Goal: Task Accomplishment & Management: Complete application form

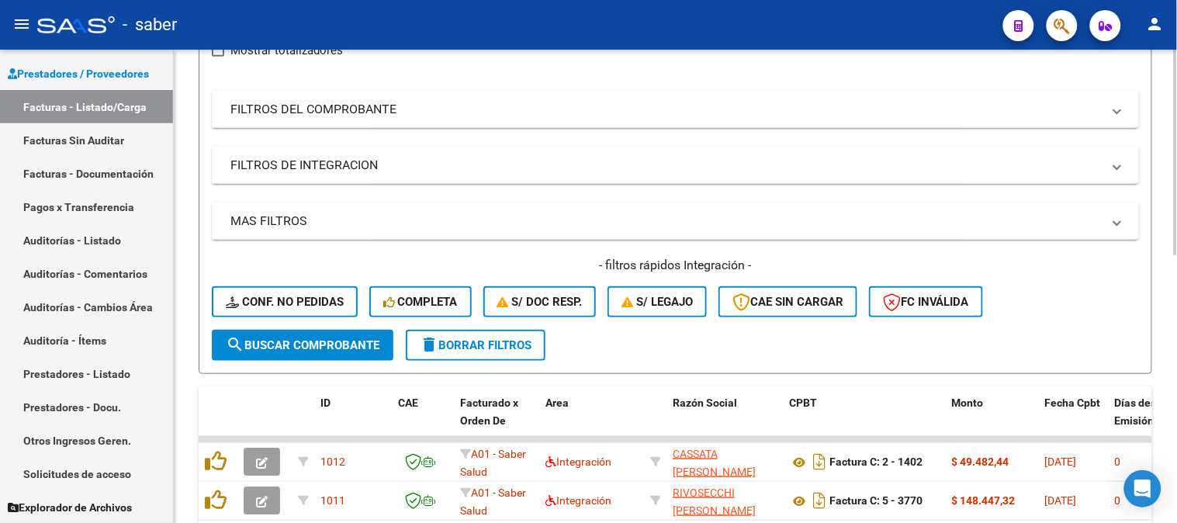
scroll to position [185, 0]
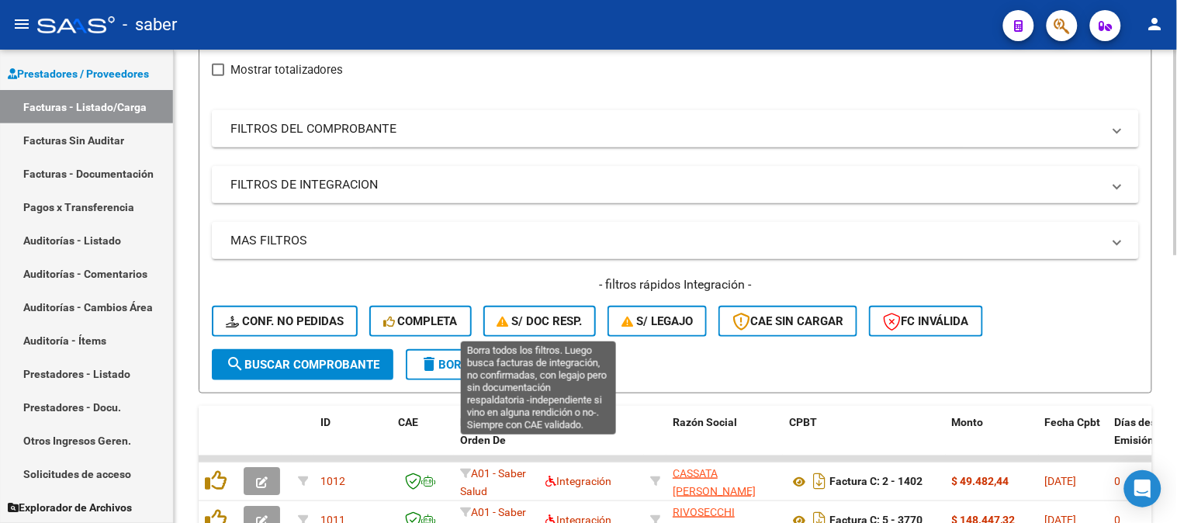
click at [532, 318] on span "S/ Doc Resp." at bounding box center [540, 321] width 85 height 14
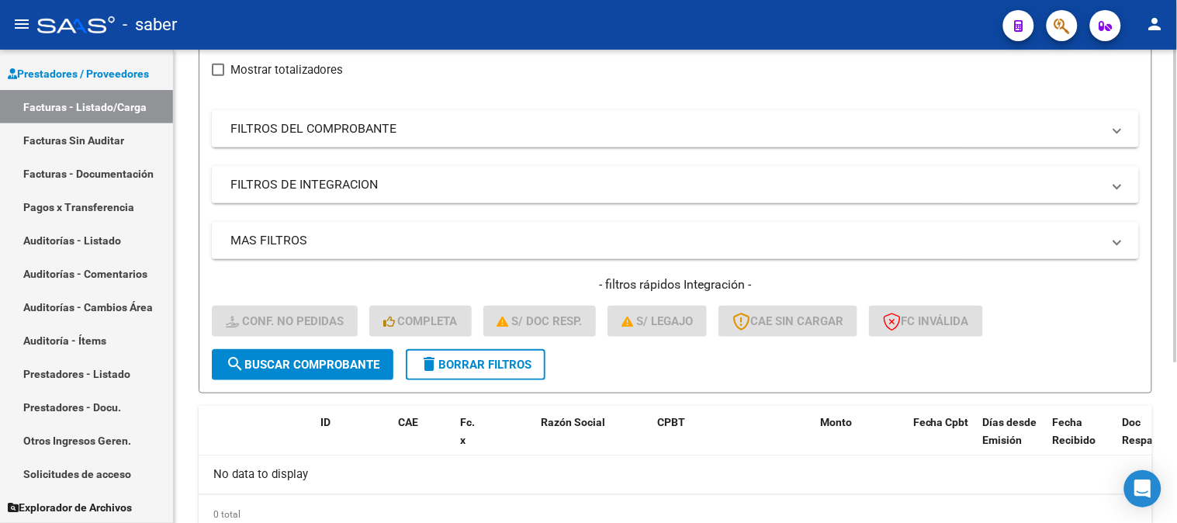
click at [504, 361] on span "delete Borrar Filtros" at bounding box center [476, 365] width 112 height 14
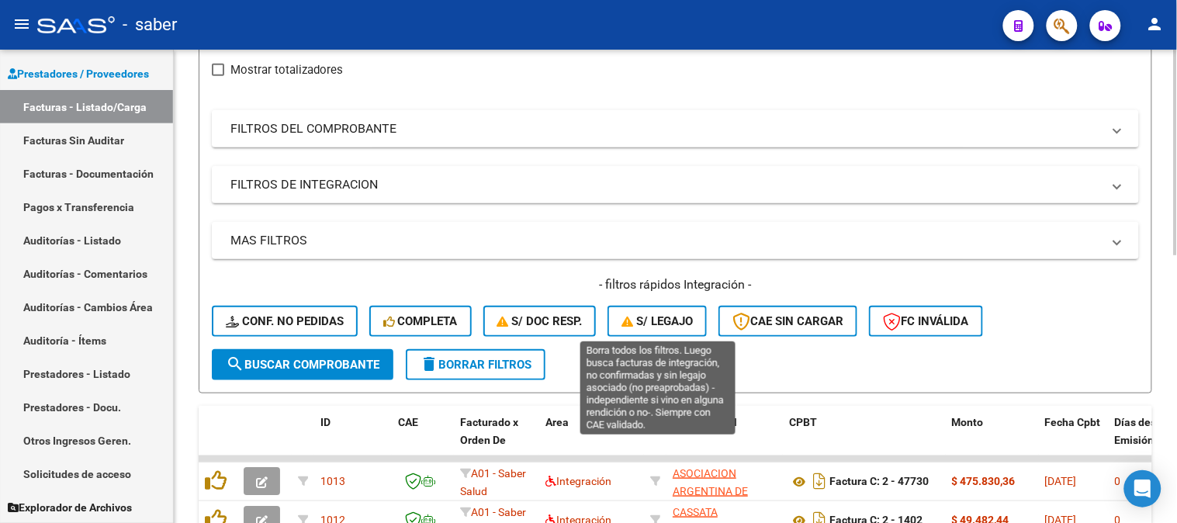
click at [663, 322] on span "S/ legajo" at bounding box center [657, 321] width 71 height 14
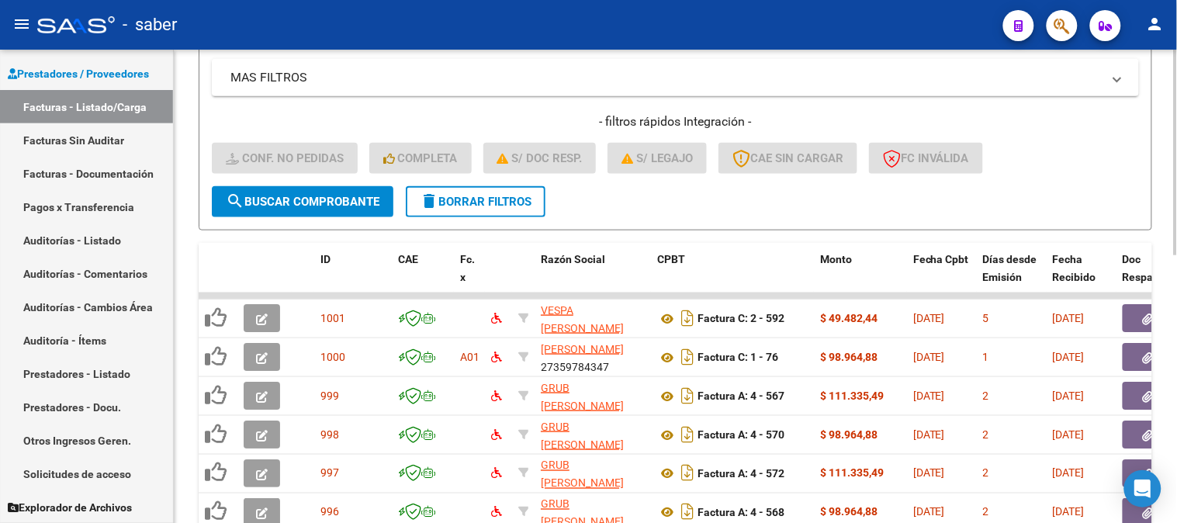
scroll to position [358, 0]
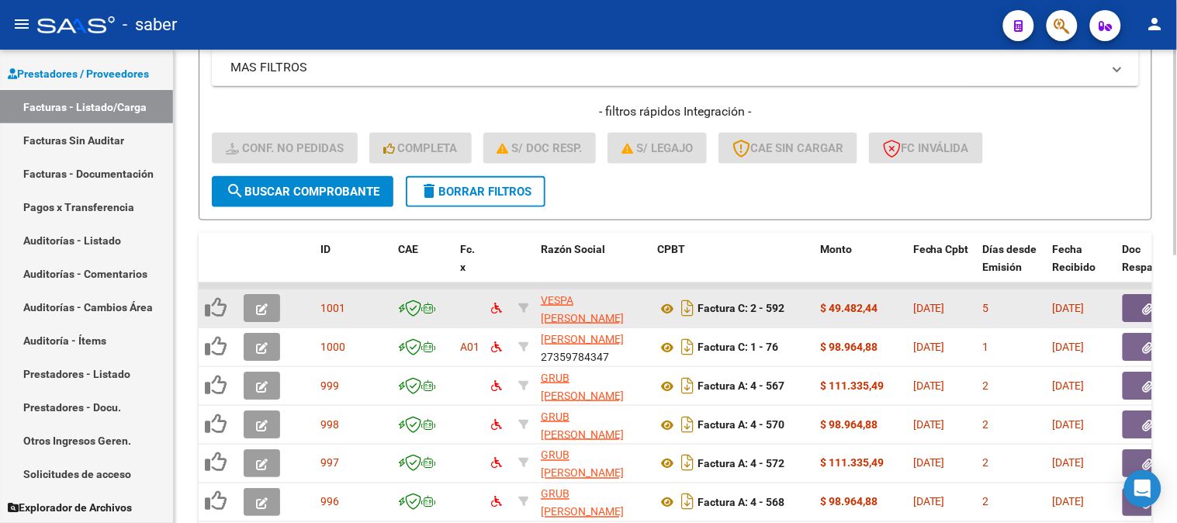
click at [264, 305] on icon "button" at bounding box center [262, 309] width 12 height 12
click at [260, 304] on icon "button" at bounding box center [262, 309] width 12 height 12
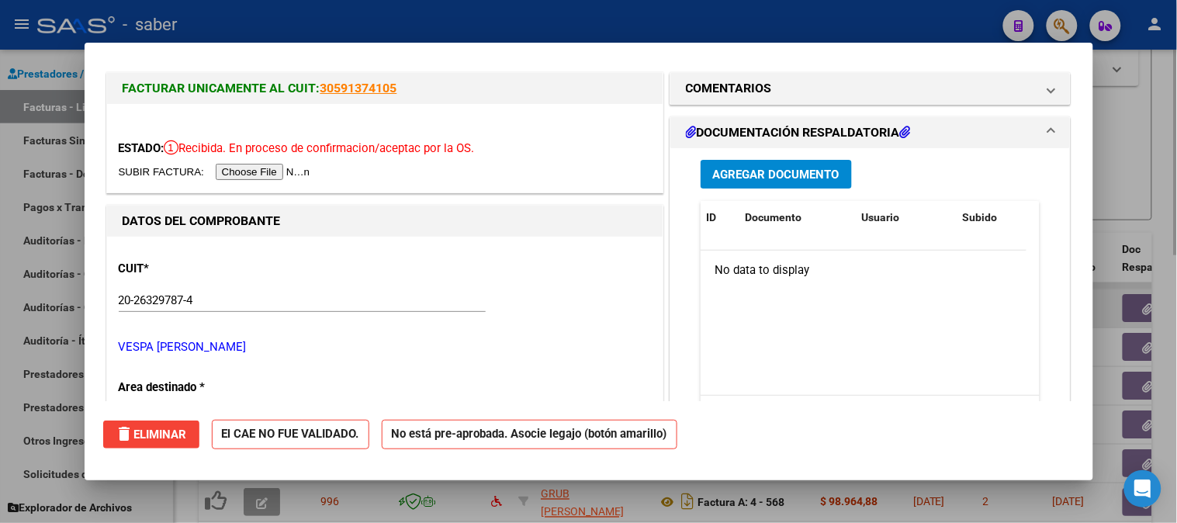
scroll to position [0, 0]
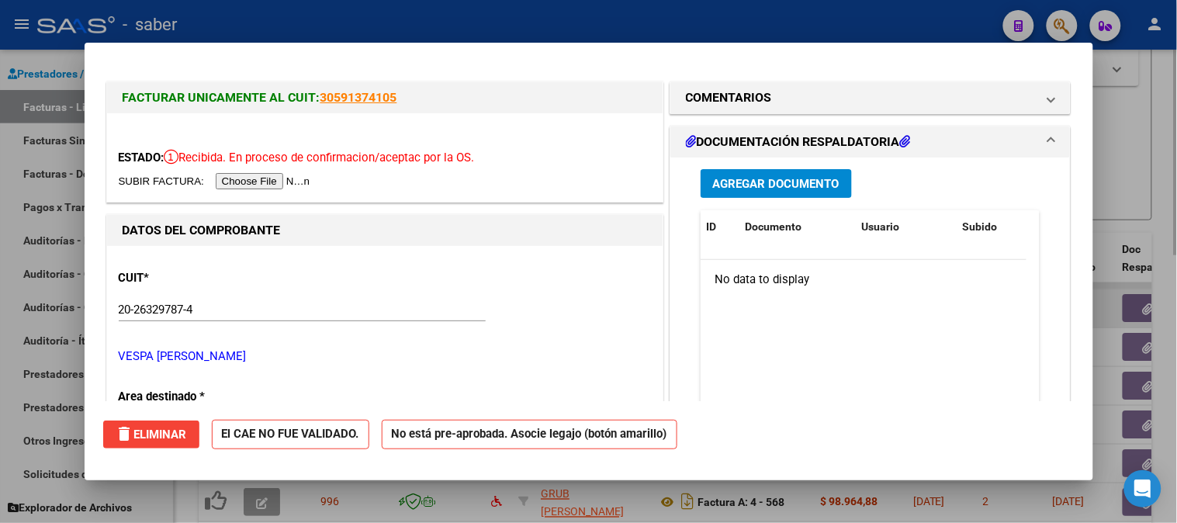
click at [369, 90] on link "30591374105" at bounding box center [359, 97] width 77 height 15
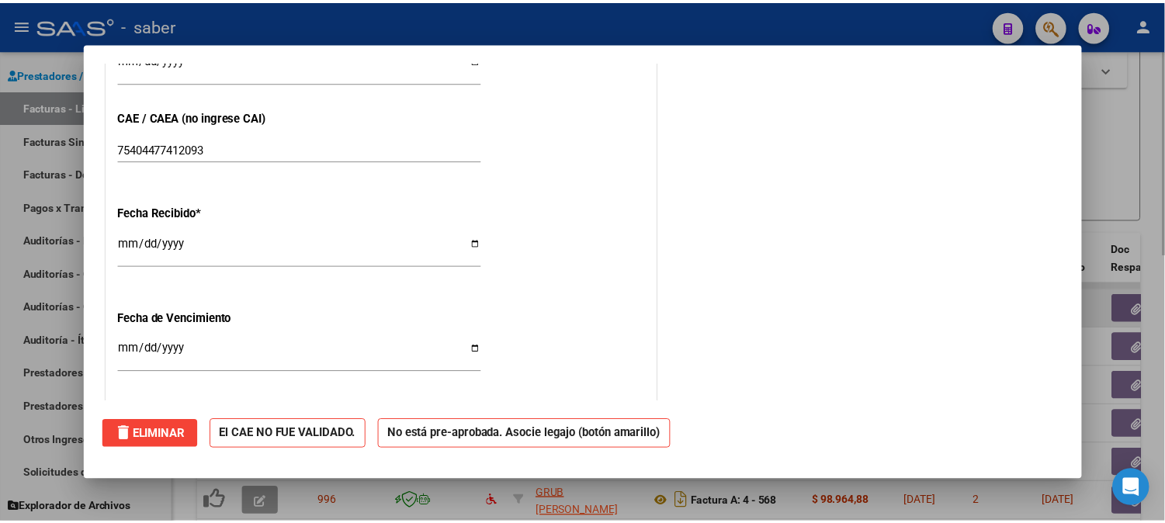
scroll to position [1106, 0]
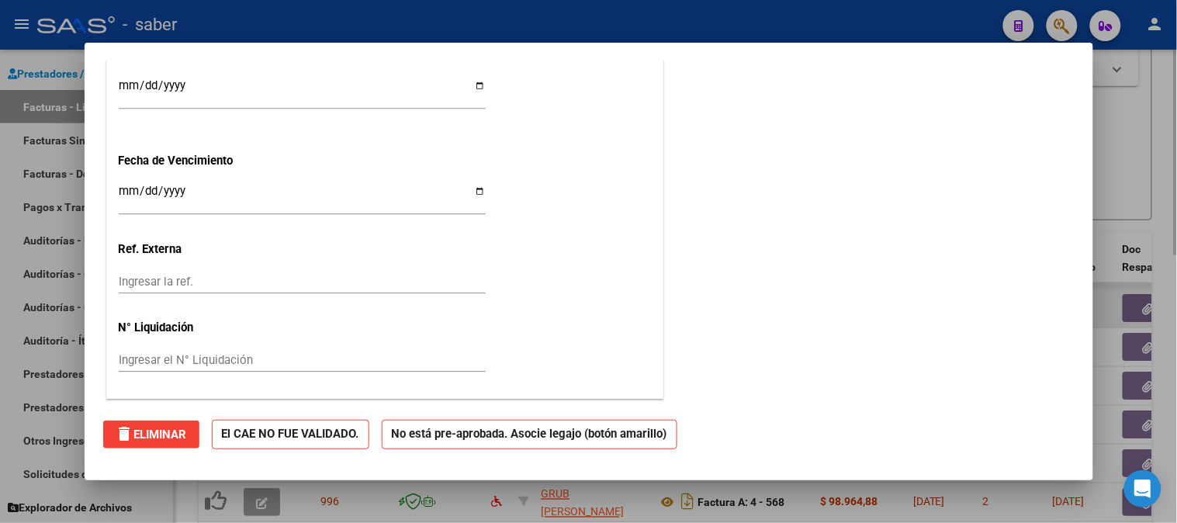
click at [1116, 138] on div at bounding box center [588, 261] width 1177 height 523
type input "$ 0,00"
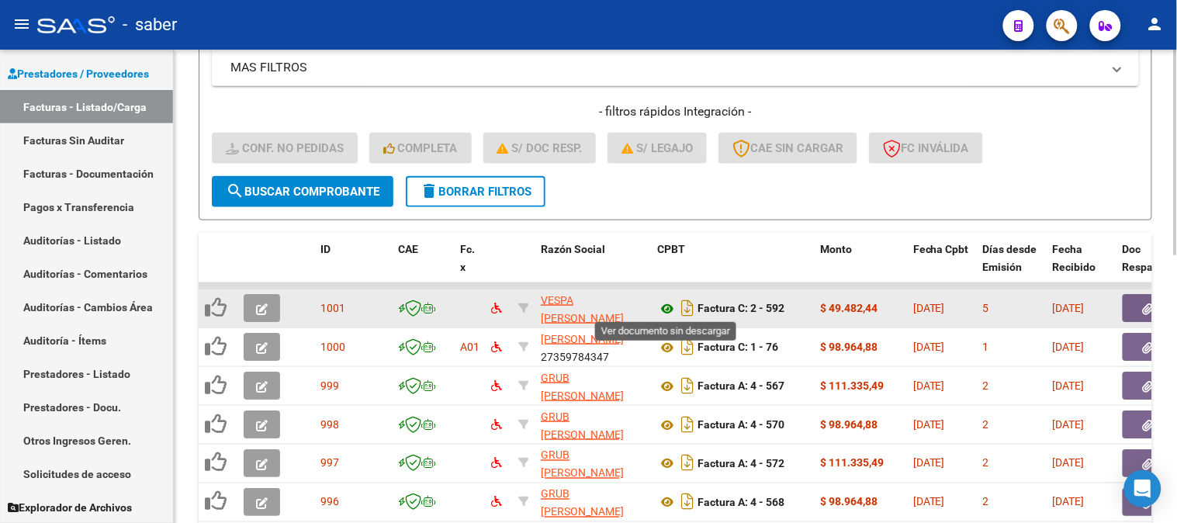
click at [669, 309] on icon at bounding box center [667, 309] width 20 height 19
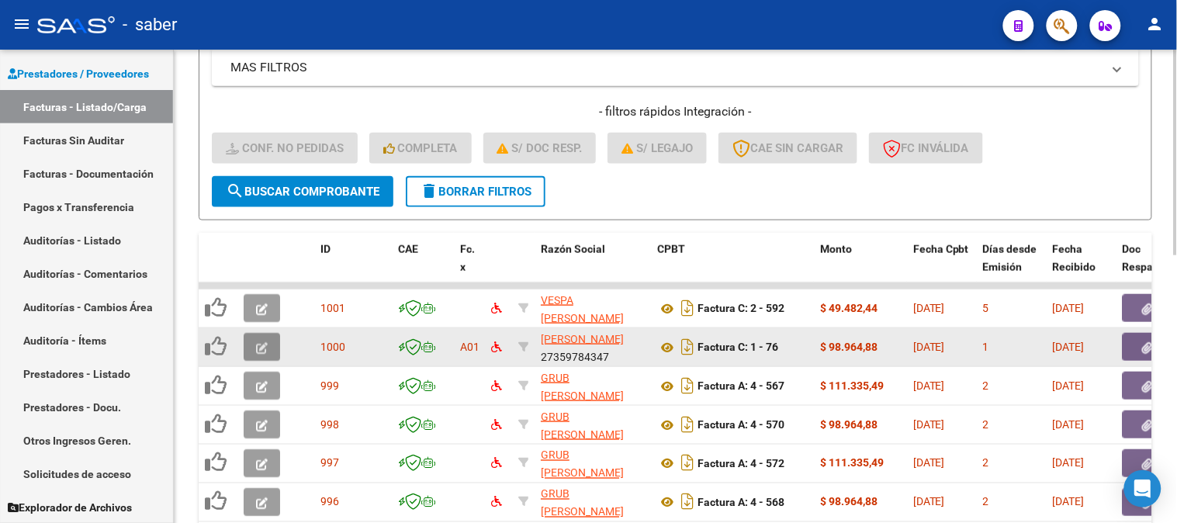
click at [258, 359] on button "button" at bounding box center [262, 347] width 36 height 28
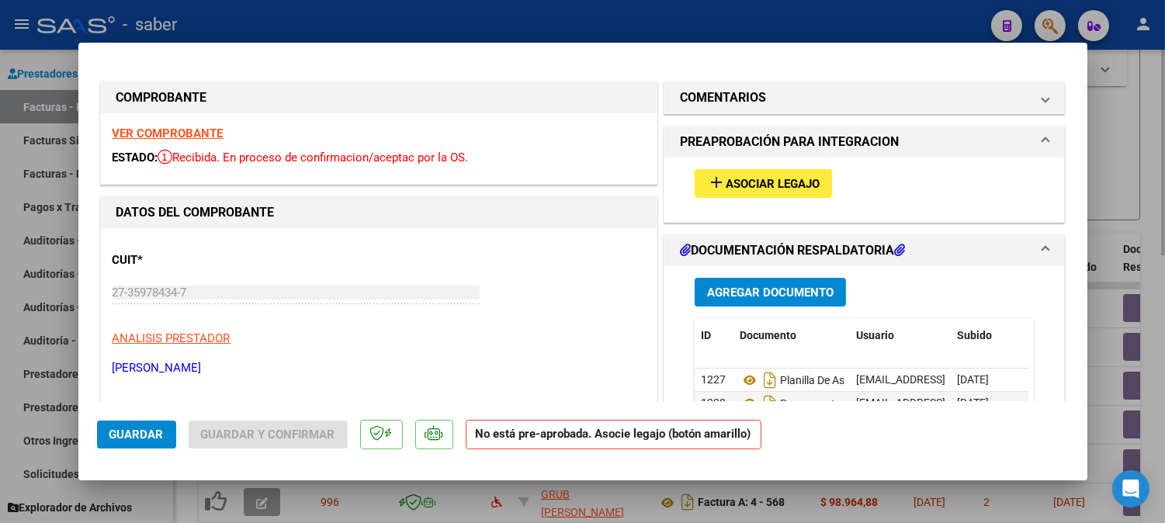
click at [1142, 97] on div at bounding box center [582, 261] width 1165 height 523
click at [1142, 97] on div "Video tutorial PRESTADORES -> Listado de CPBTs Emitidos por Prestadores / Prove…" at bounding box center [669, 232] width 991 height 1080
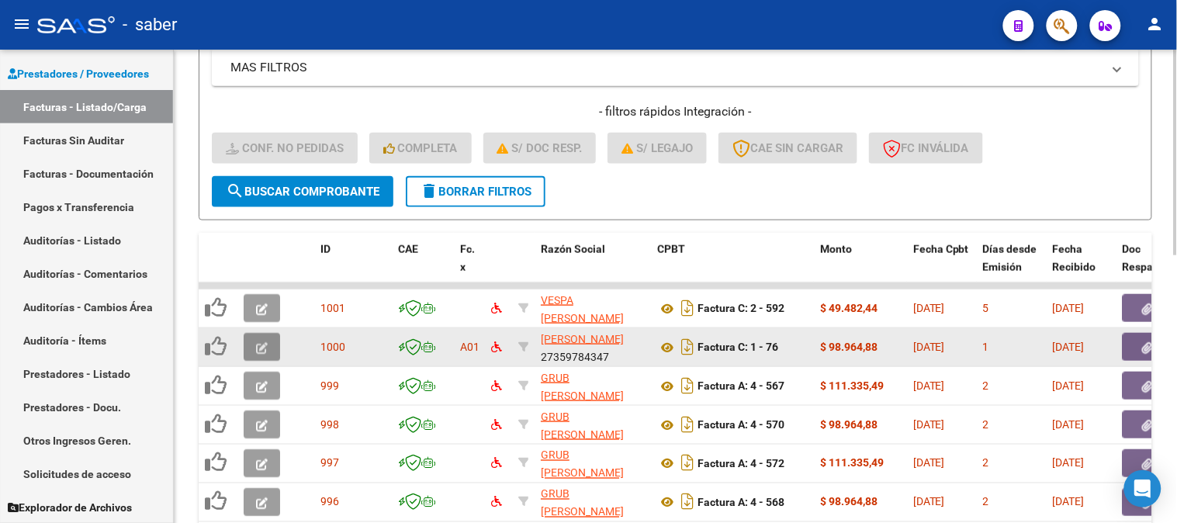
click at [259, 347] on icon "button" at bounding box center [262, 348] width 12 height 12
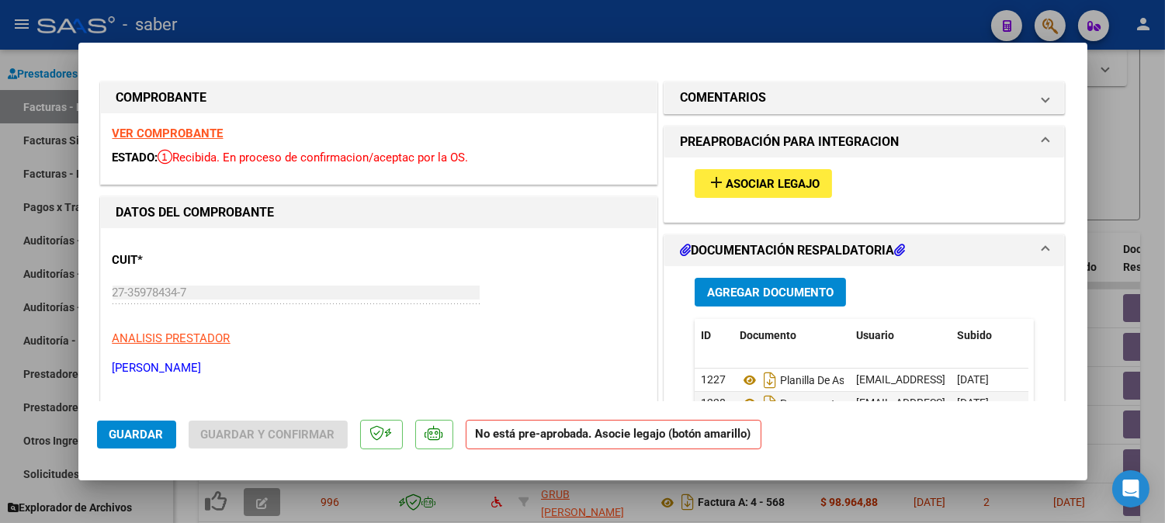
click at [196, 133] on strong "VER COMPROBANTE" at bounding box center [168, 134] width 111 height 14
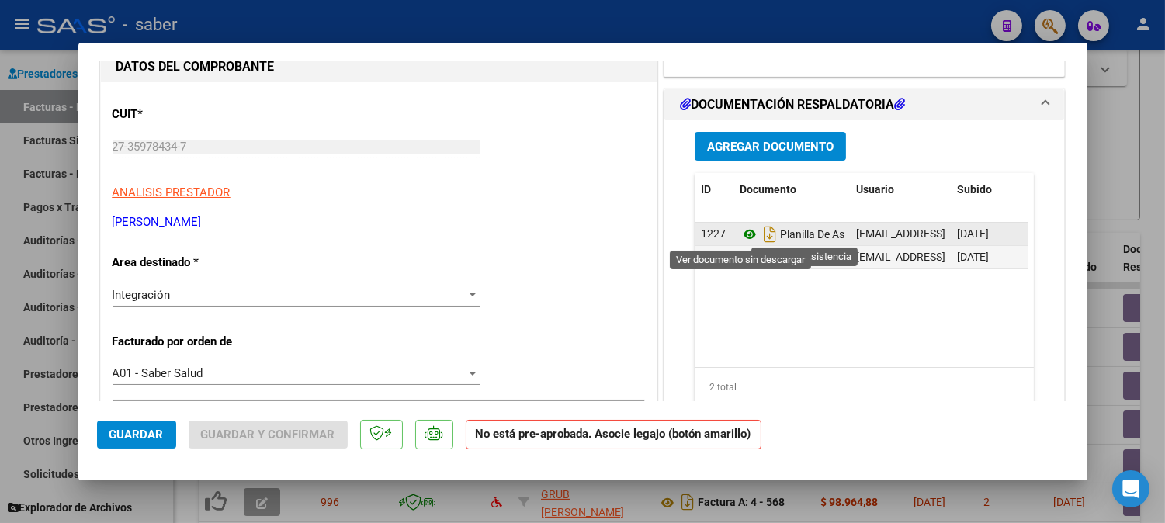
click at [740, 231] on icon at bounding box center [750, 234] width 20 height 19
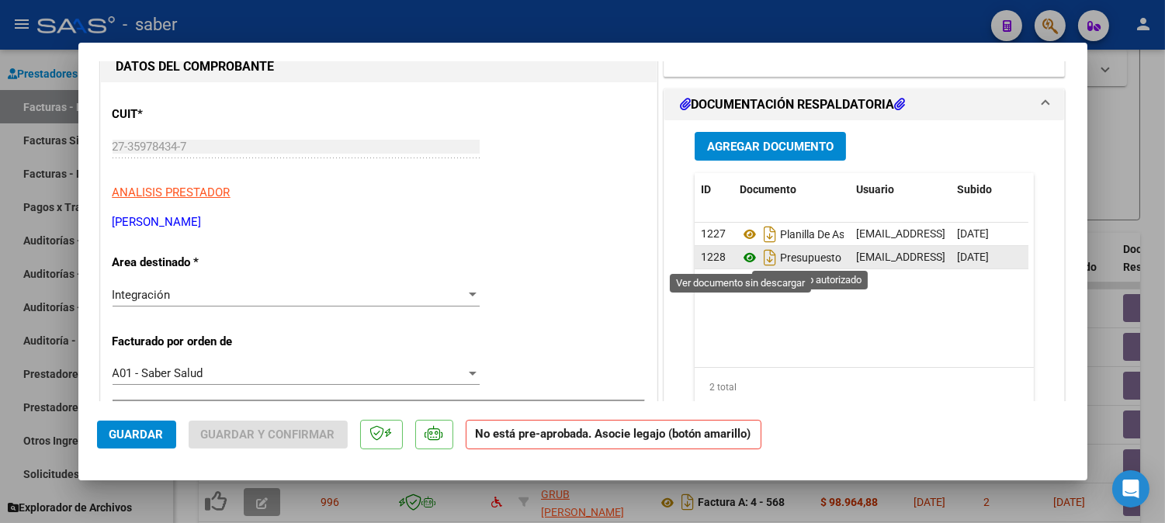
click at [740, 258] on icon at bounding box center [750, 257] width 20 height 19
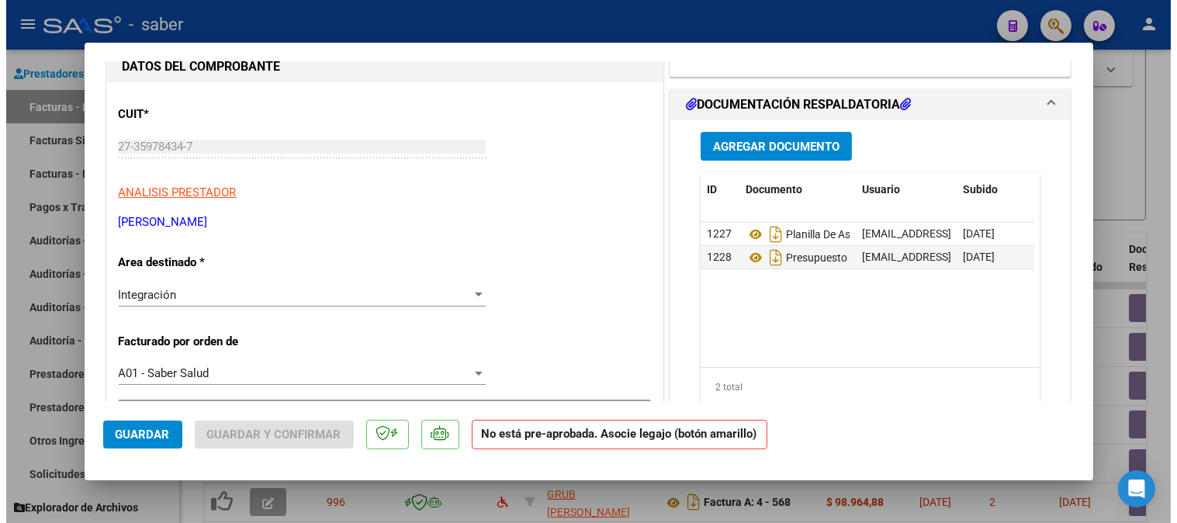
scroll to position [0, 0]
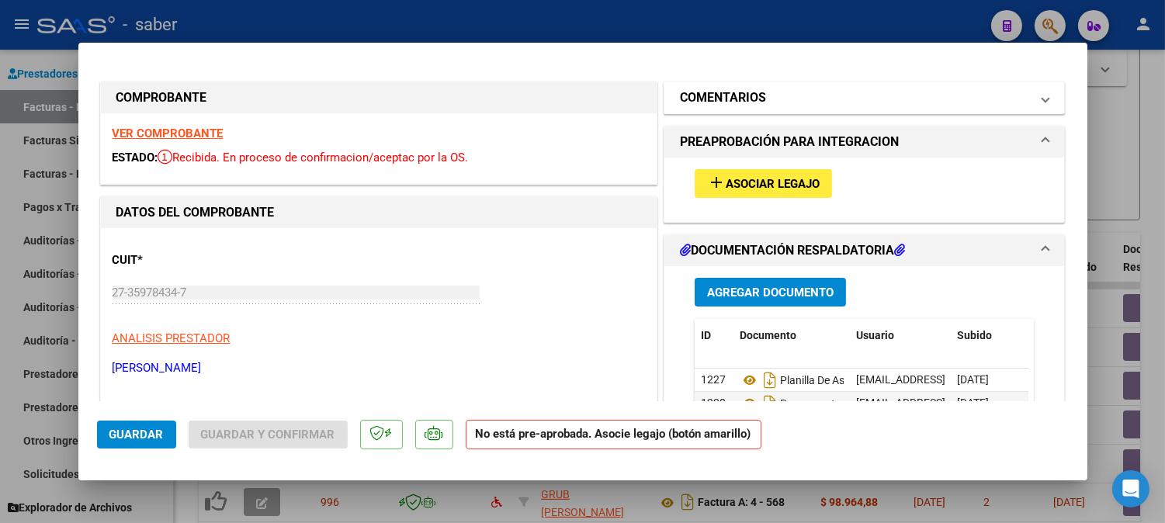
click at [1014, 102] on mat-panel-title "COMENTARIOS" at bounding box center [855, 97] width 351 height 19
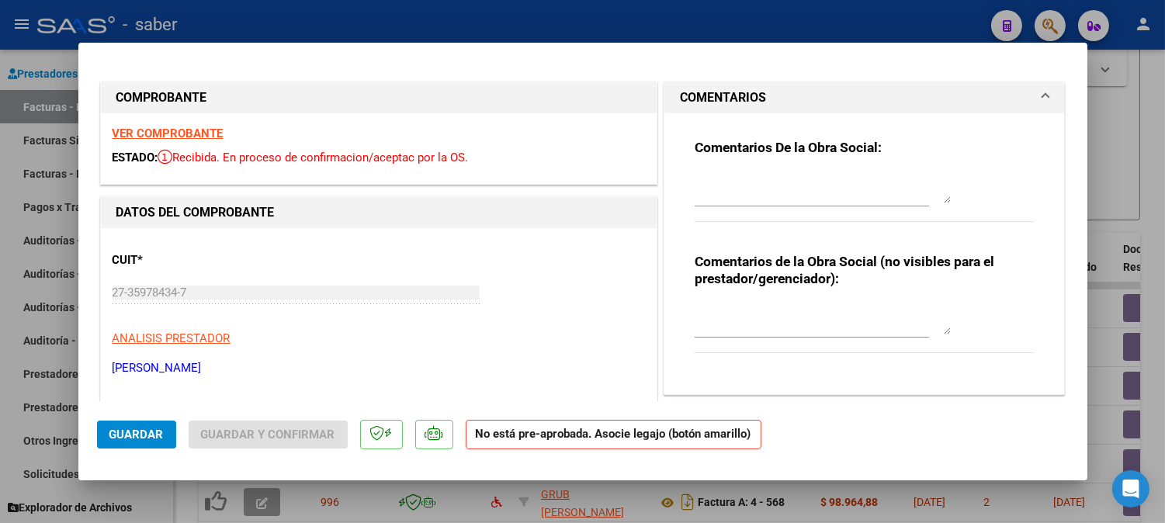
click at [813, 172] on textarea at bounding box center [823, 187] width 256 height 31
type textarea "f"
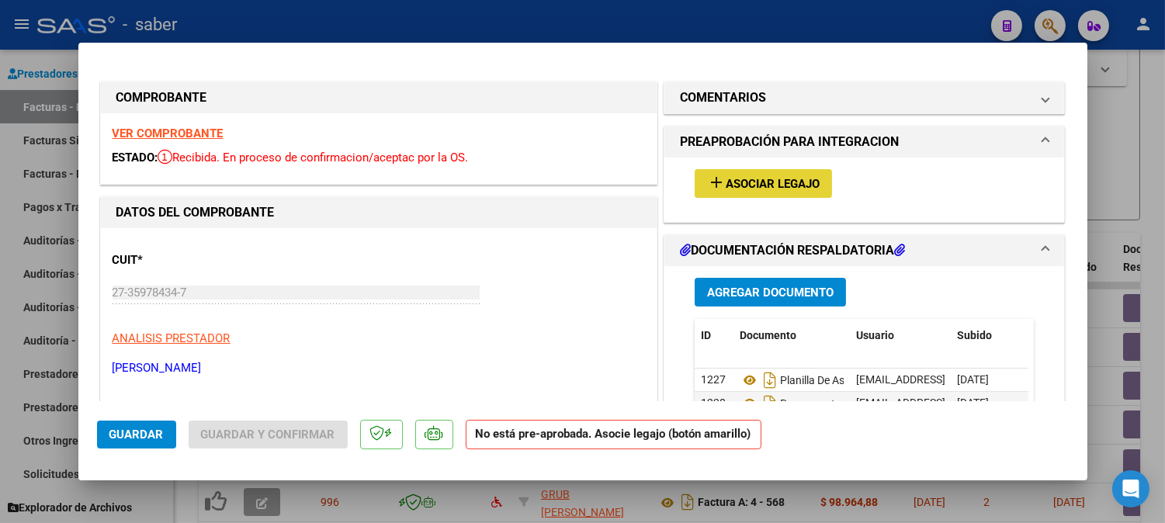
click at [793, 174] on button "add Asociar Legajo" at bounding box center [763, 183] width 137 height 29
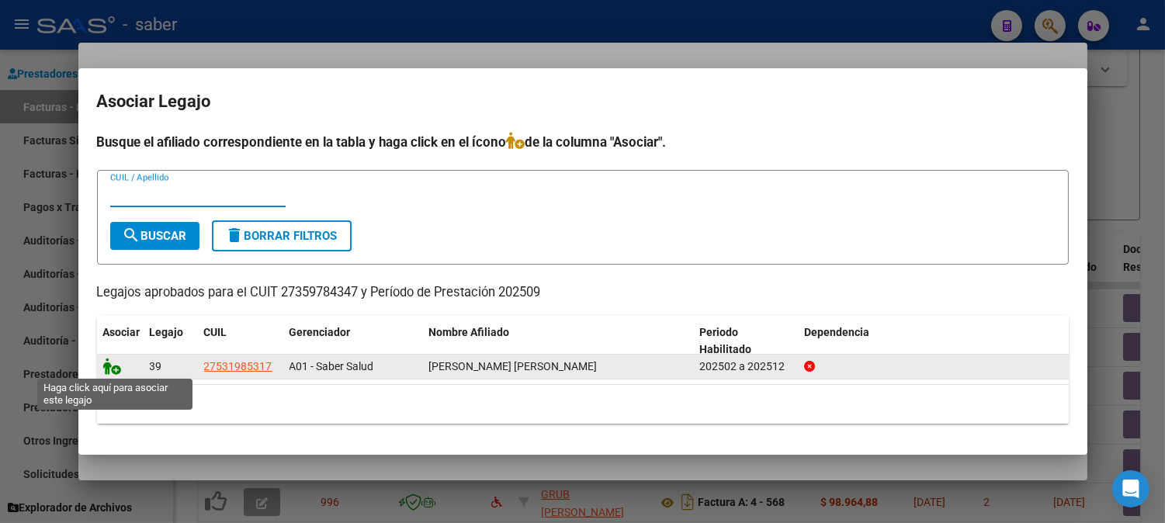
click at [115, 369] on icon at bounding box center [112, 366] width 19 height 17
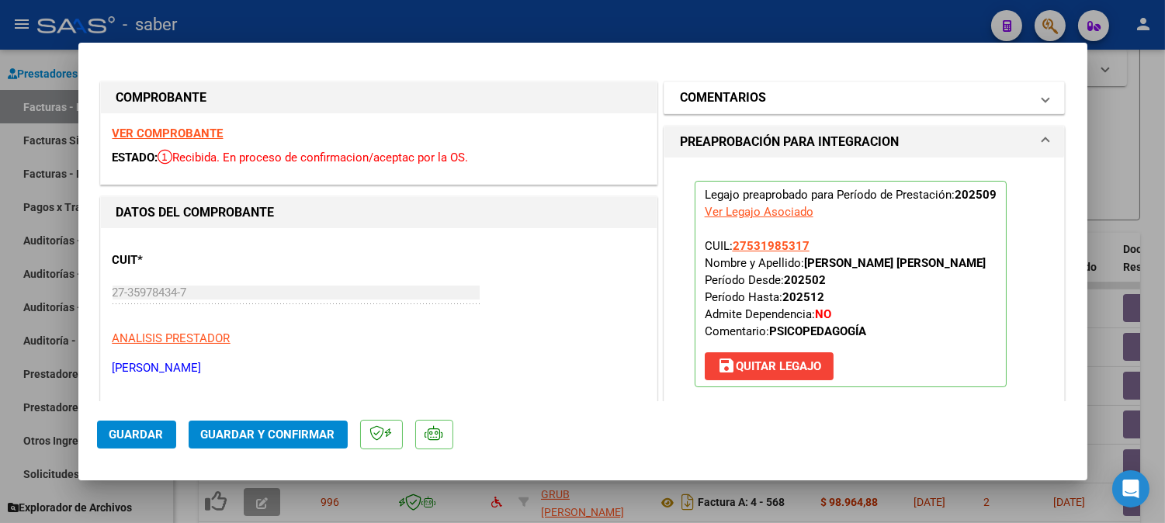
click at [889, 109] on mat-expansion-panel-header "COMENTARIOS" at bounding box center [864, 97] width 400 height 31
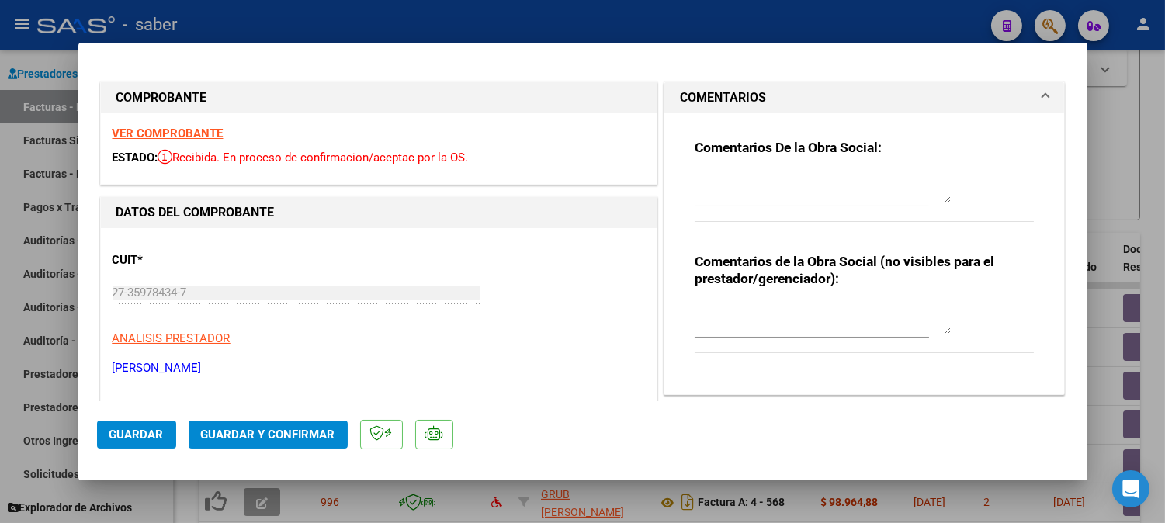
click at [740, 203] on textarea at bounding box center [823, 187] width 256 height 31
type textarea "o"
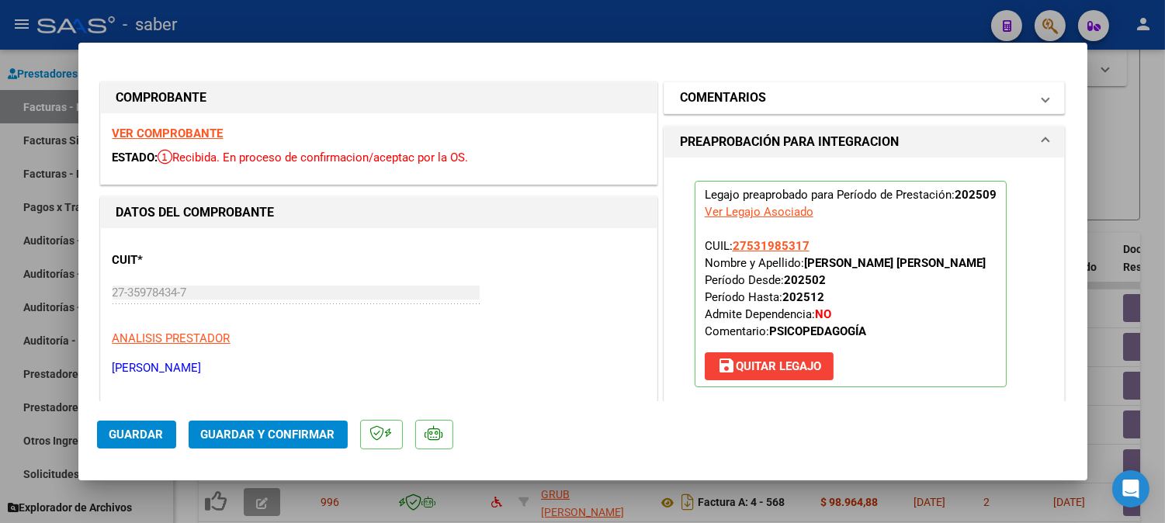
click at [796, 105] on mat-panel-title "COMENTARIOS" at bounding box center [855, 97] width 351 height 19
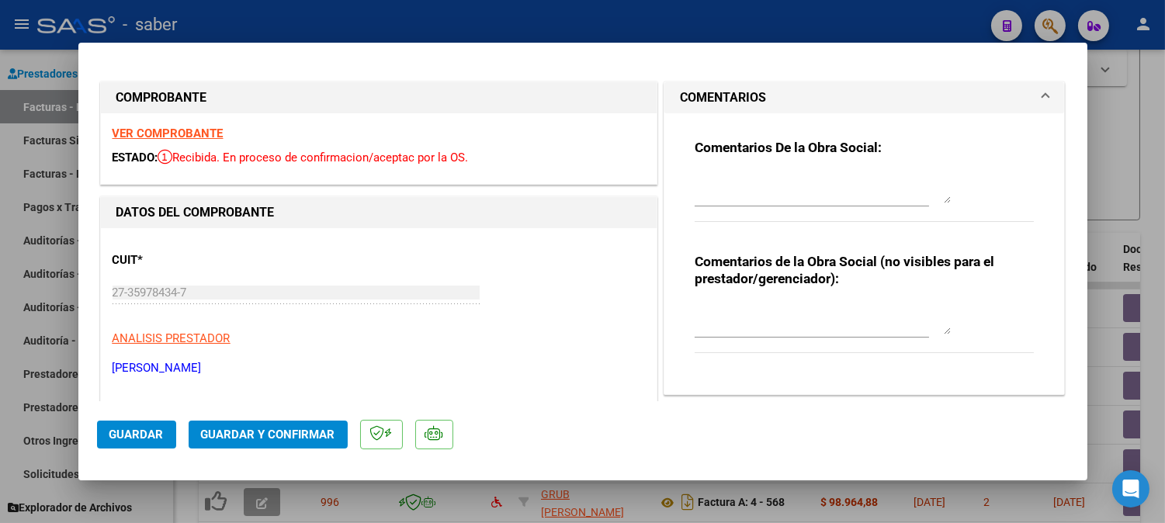
click at [735, 206] on div at bounding box center [823, 187] width 256 height 37
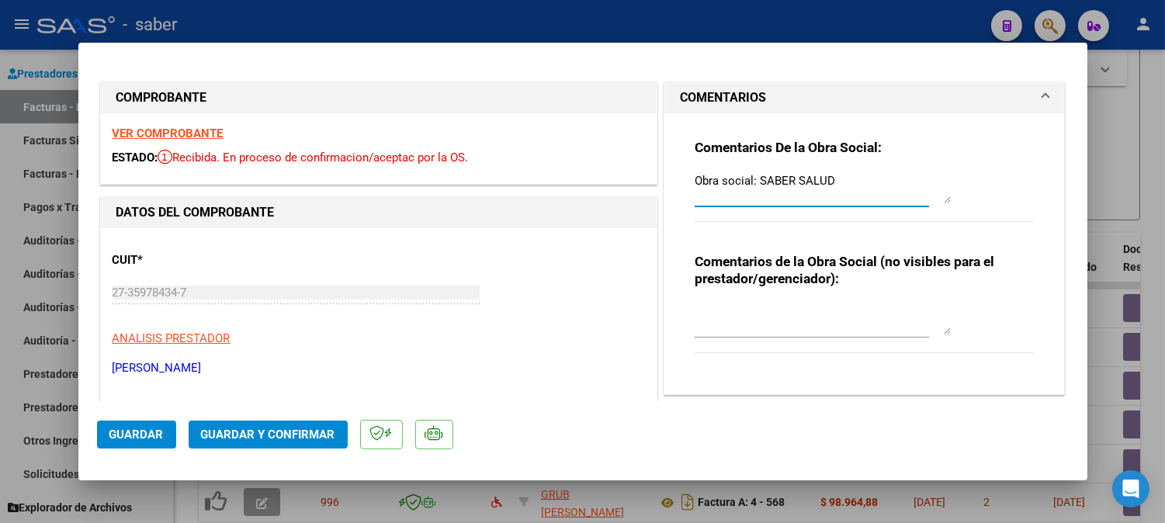
click at [744, 173] on textarea "Obra social: SABER SALUD" at bounding box center [823, 187] width 256 height 31
click at [747, 192] on textarea "Obra social actual de la beneficiaria: SABER SALUD" at bounding box center [823, 187] width 256 height 31
click at [747, 192] on textarea "Obra social actual de la beneficiaria: SABER SALUD." at bounding box center [823, 187] width 256 height 31
type textarea "Obra social actual de la beneficiaria: SABER SALUD. Modificar planilla para el …"
click at [526, 339] on p "ANALISIS PRESTADOR" at bounding box center [379, 339] width 532 height 18
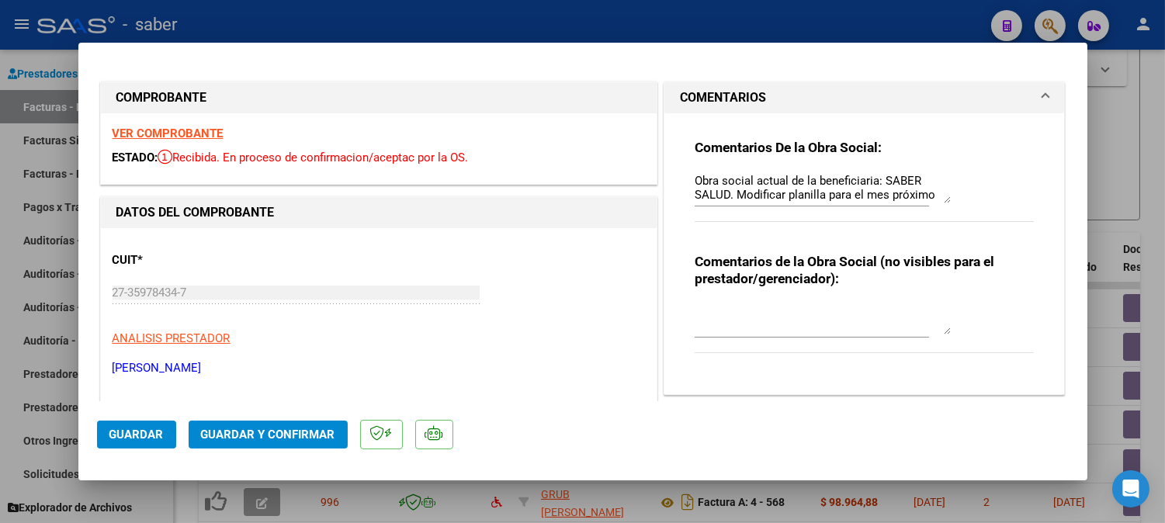
click at [123, 432] on span "Guardar" at bounding box center [136, 435] width 54 height 14
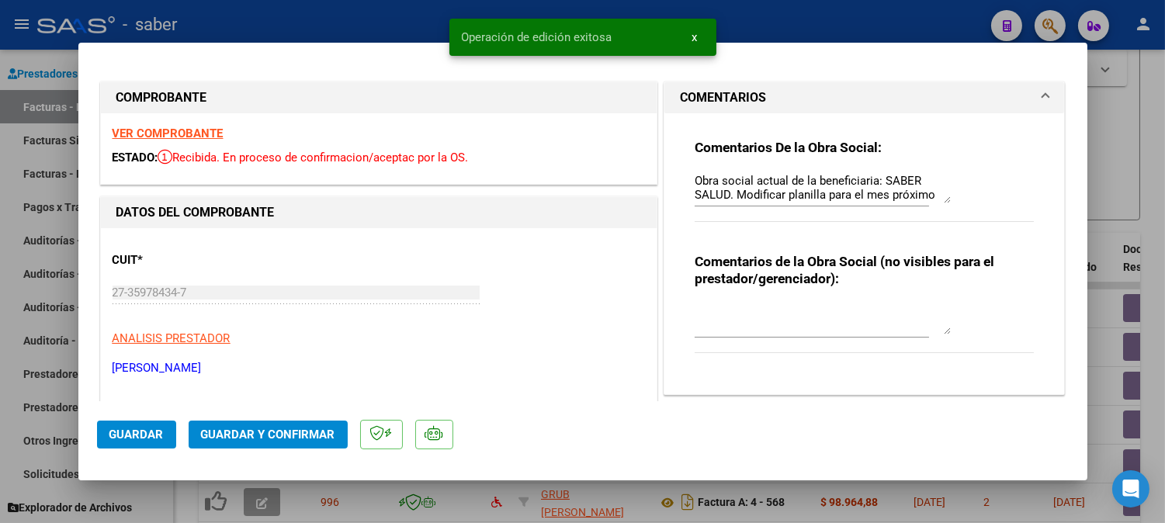
click at [1110, 140] on div at bounding box center [582, 261] width 1165 height 523
